Goal: Task Accomplishment & Management: Complete application form

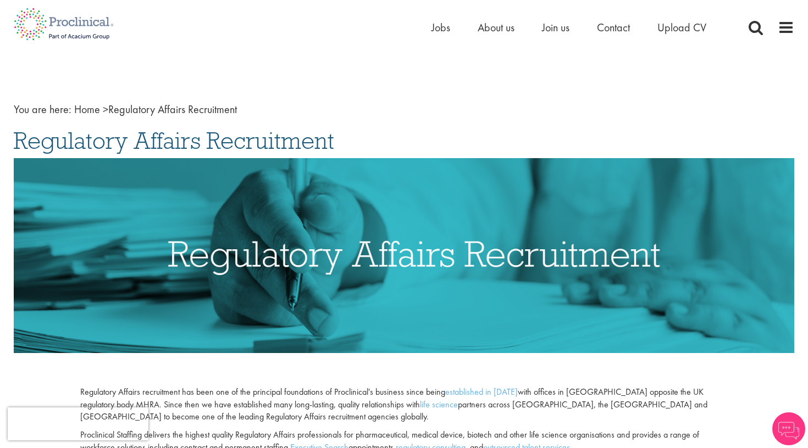
click at [546, 132] on h1 "Regulatory Affairs Recruitment" at bounding box center [404, 141] width 780 height 24
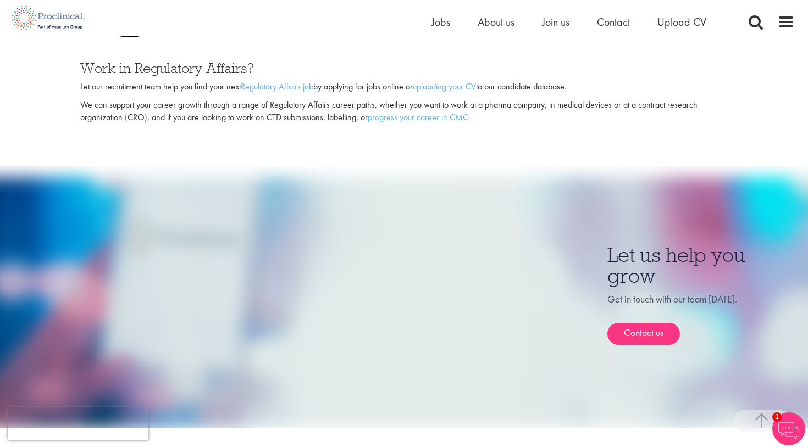
scroll to position [763, 0]
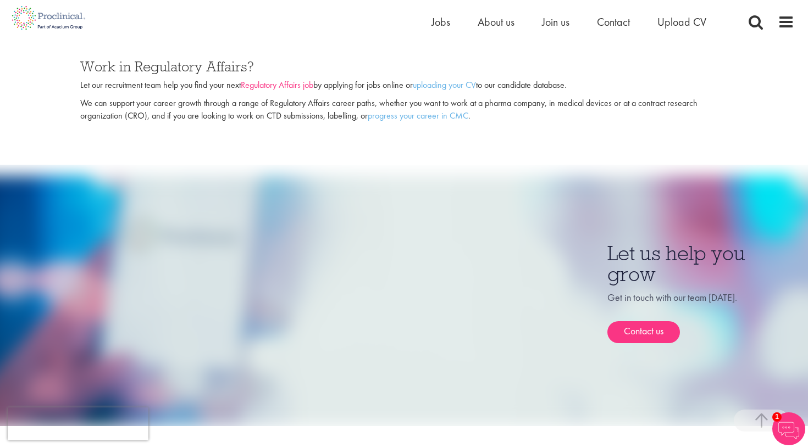
click at [281, 80] on link "Regulatory Affairs job" at bounding box center [277, 85] width 73 height 12
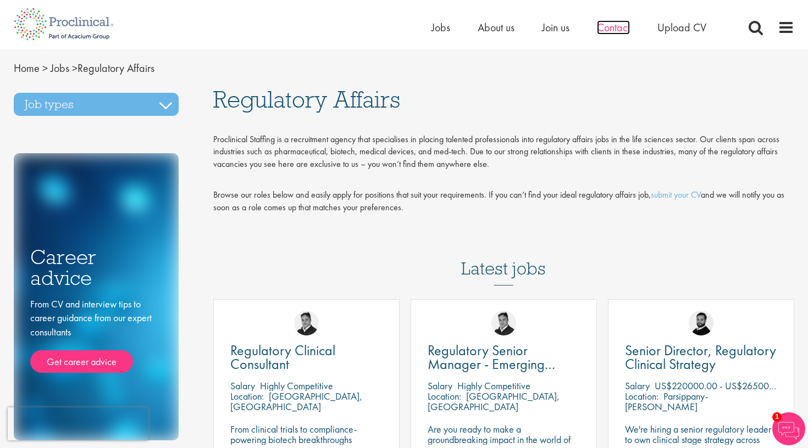
click at [615, 26] on span "Contact" at bounding box center [613, 27] width 33 height 14
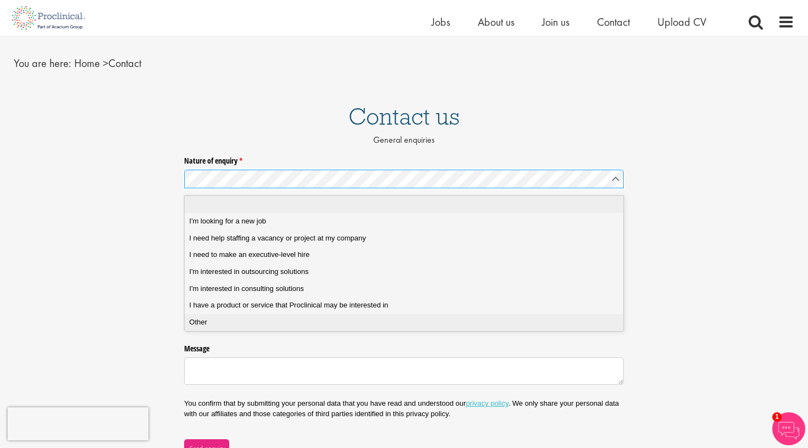
scroll to position [24, 0]
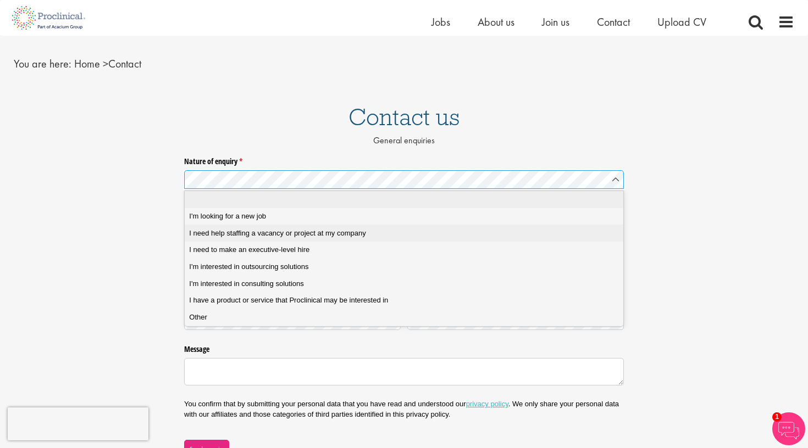
click at [294, 225] on company "I need help staffing a vacancy or project at my company" at bounding box center [404, 233] width 439 height 17
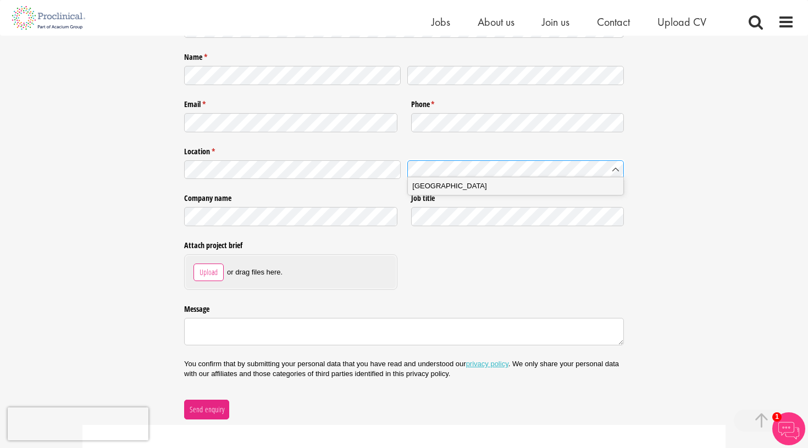
scroll to position [196, 0]
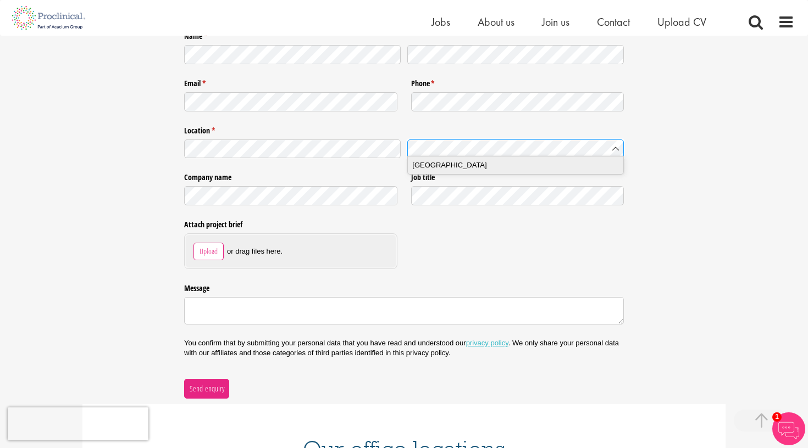
click at [419, 167] on span "United Kingdom" at bounding box center [449, 165] width 74 height 11
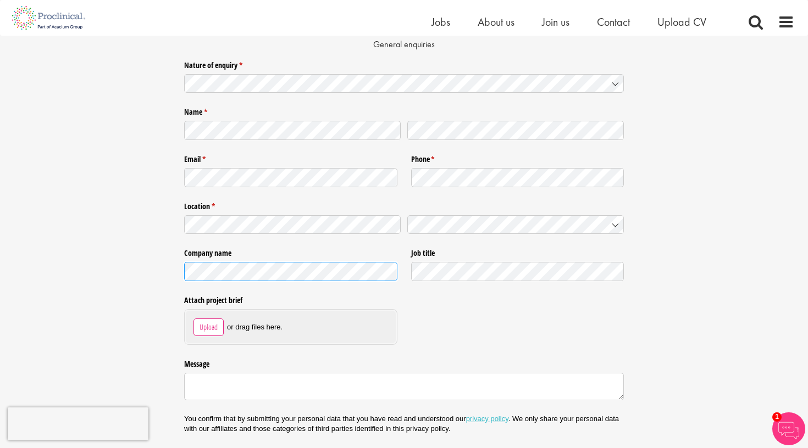
scroll to position [119, 0]
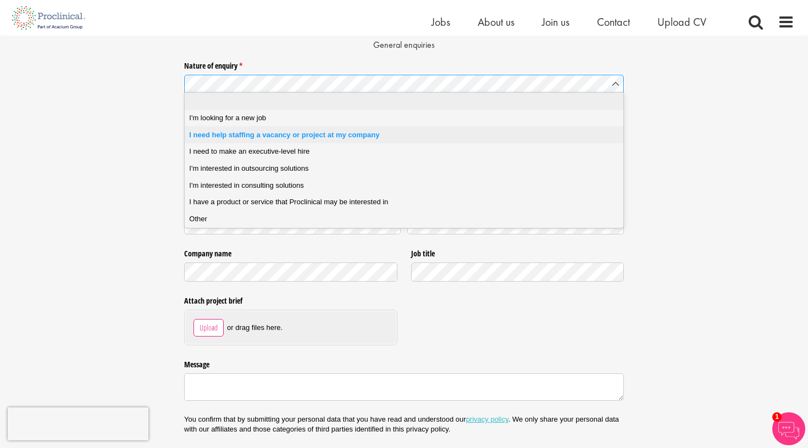
click at [347, 106] on li at bounding box center [404, 101] width 439 height 17
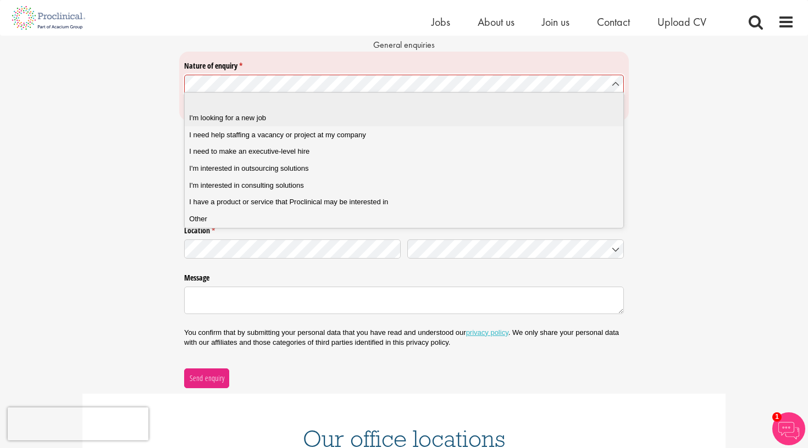
click at [302, 120] on div "I'm looking for a new job" at bounding box center [403, 118] width 429 height 10
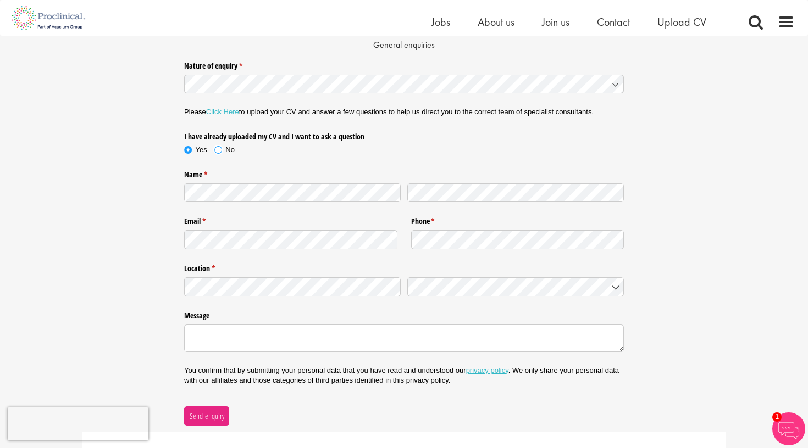
click at [224, 149] on label "No" at bounding box center [224, 150] width 20 height 10
click at [217, 110] on link "Click Here" at bounding box center [222, 112] width 33 height 8
